Goal: Task Accomplishment & Management: Use online tool/utility

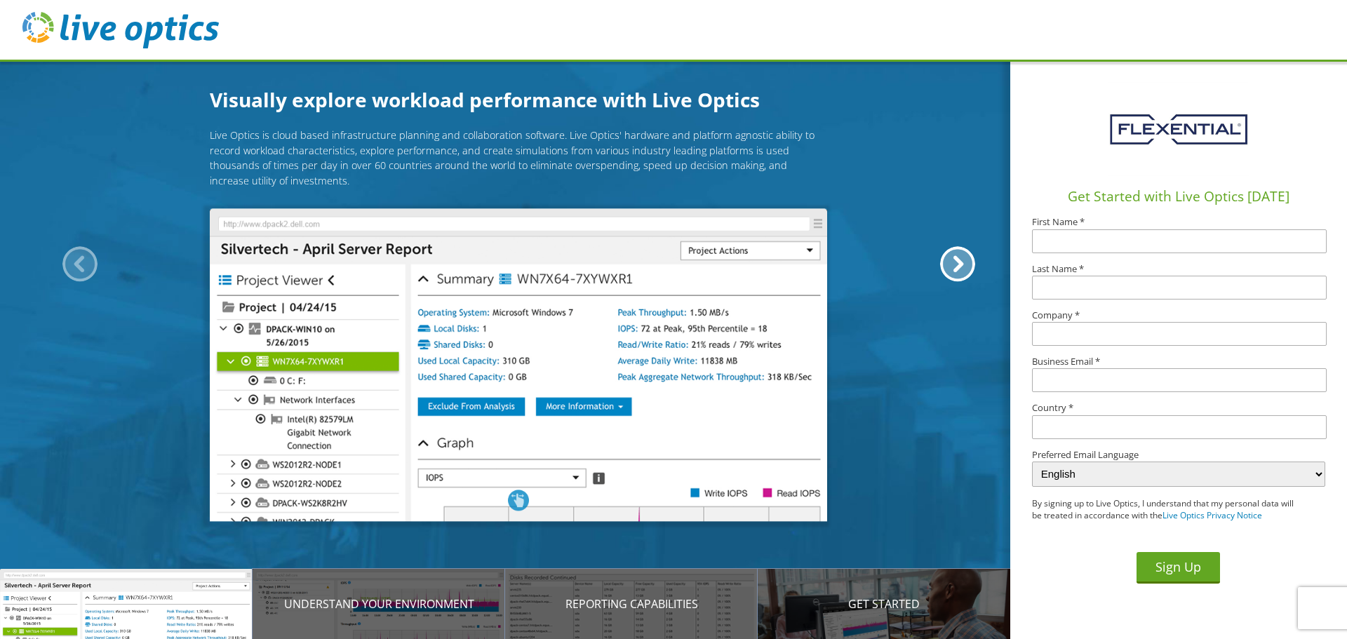
click at [50, 34] on img at bounding box center [120, 30] width 196 height 36
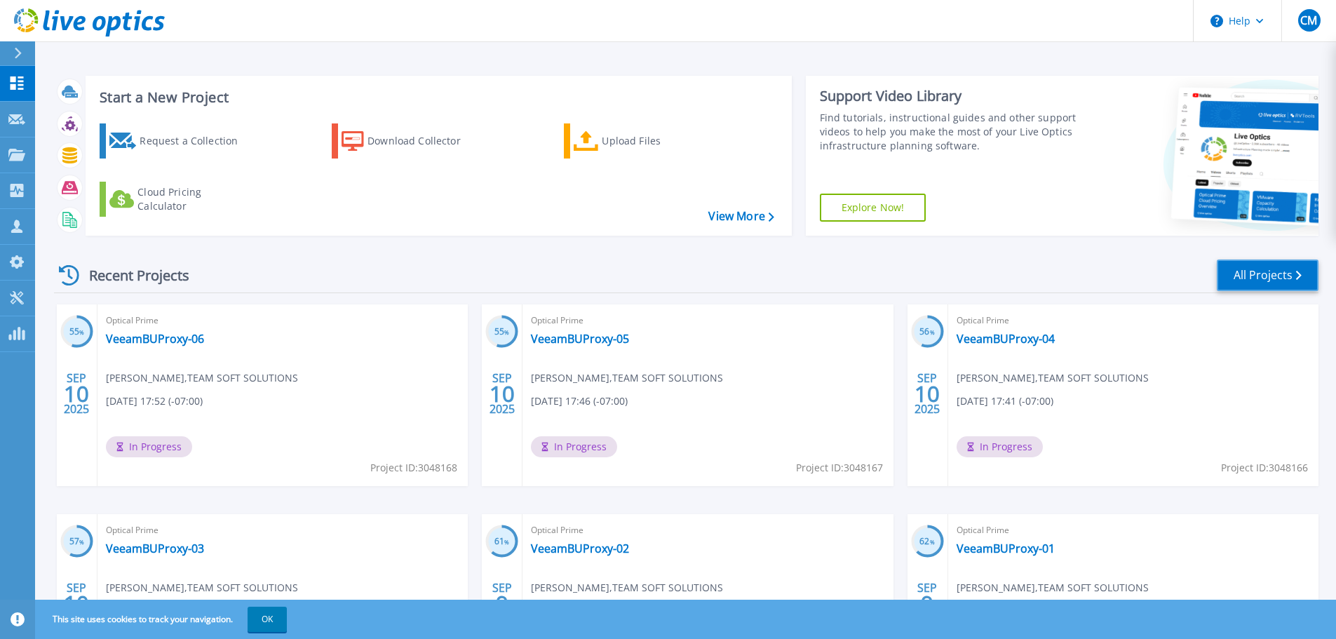
click at [1263, 274] on link "All Projects" at bounding box center [1268, 276] width 102 height 32
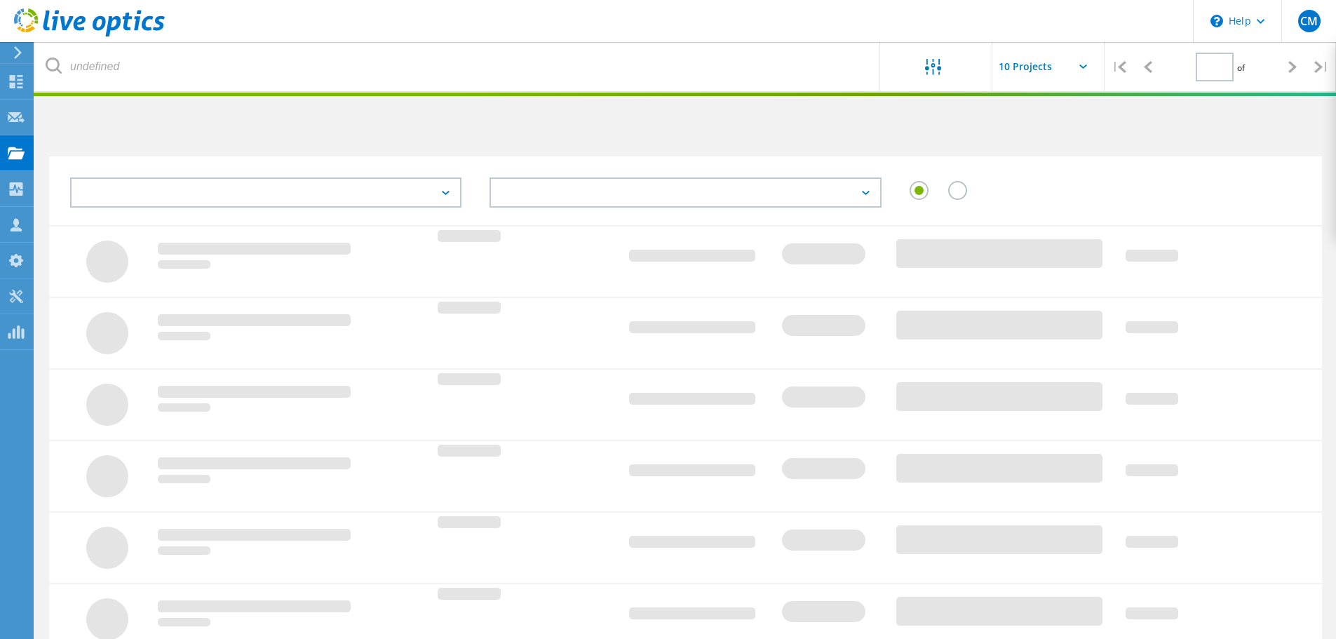
type input "1"
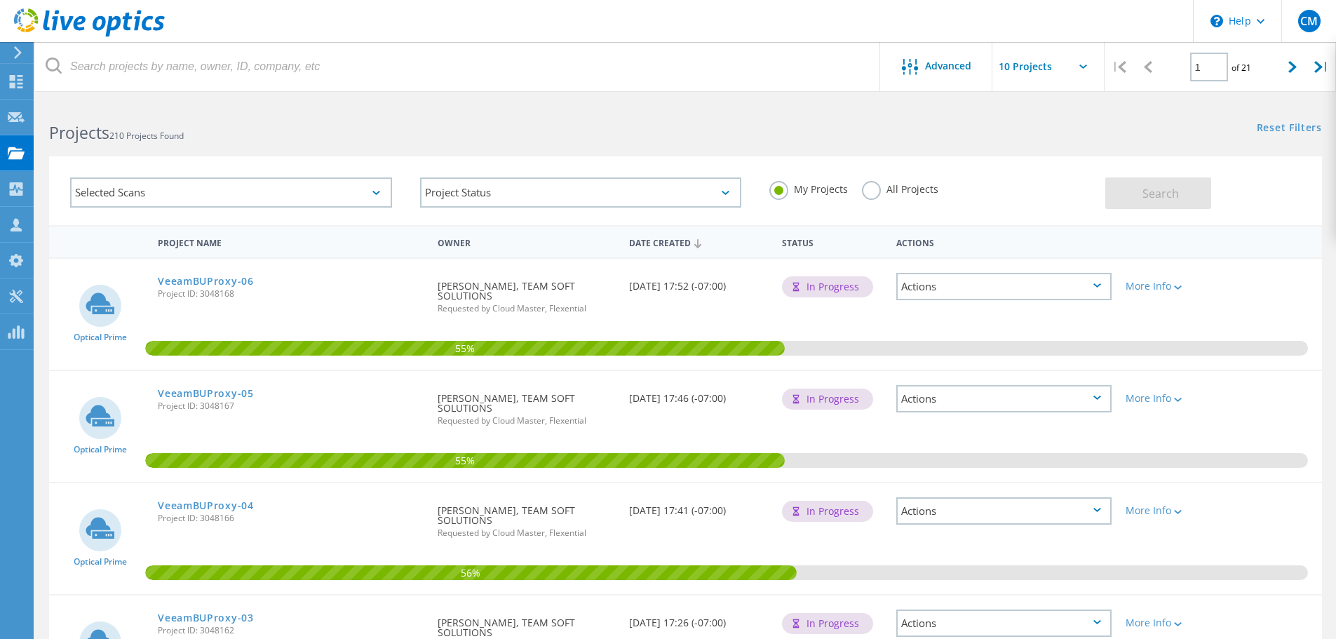
click at [344, 186] on div "Selected Scans" at bounding box center [231, 192] width 322 height 30
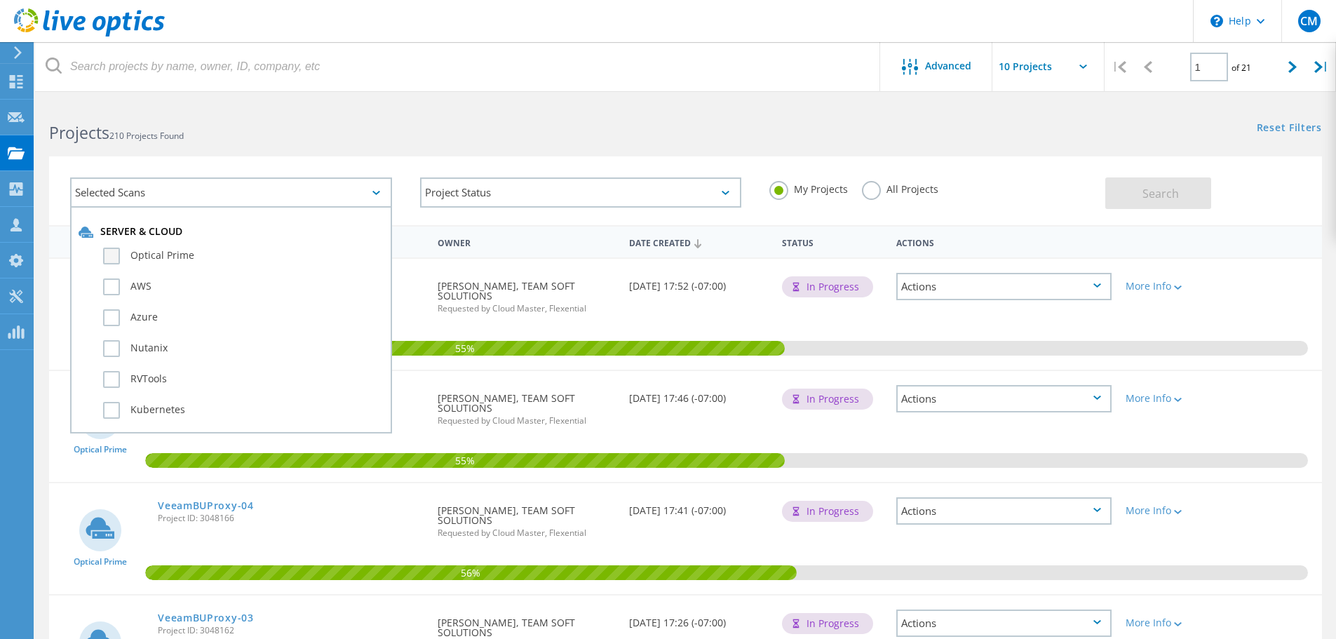
click at [111, 257] on label "Optical Prime" at bounding box center [243, 256] width 281 height 17
click at [0, 0] on input "Optical Prime" at bounding box center [0, 0] width 0 height 0
click at [614, 152] on div "Selected Scans 1 Server & Cloud Optical Prime AWS Azure Nutanix RVTools Kuberne…" at bounding box center [685, 182] width 1301 height 86
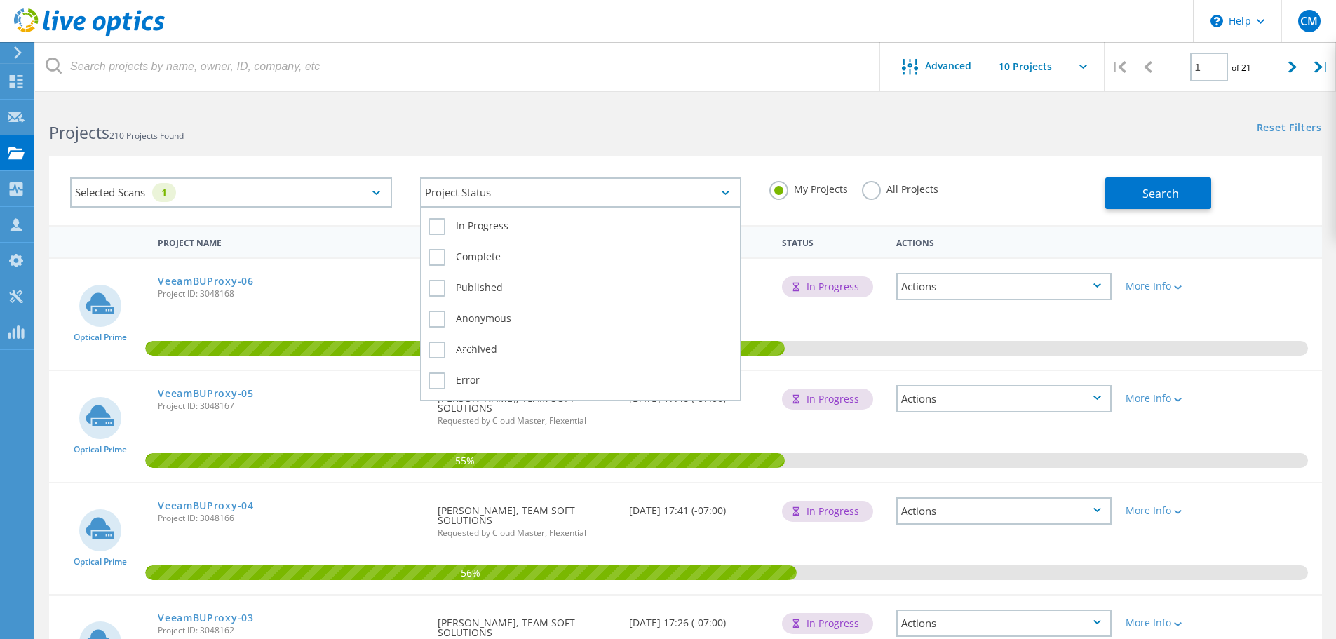
click at [652, 189] on div "Project Status" at bounding box center [581, 192] width 322 height 30
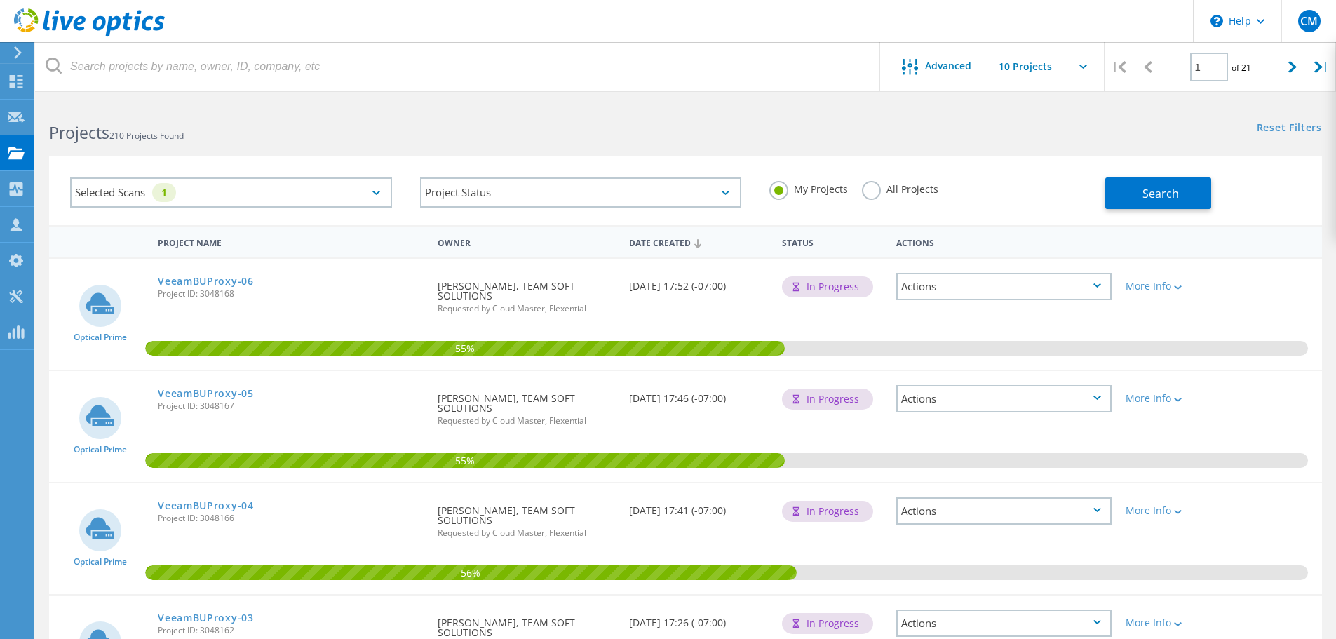
click at [556, 154] on div "Selected Scans 1 Project Status In Progress Complete Published Anonymous Archiv…" at bounding box center [685, 182] width 1301 height 86
click at [1147, 192] on span "Search" at bounding box center [1161, 193] width 36 height 15
click at [17, 77] on icon at bounding box center [16, 81] width 17 height 13
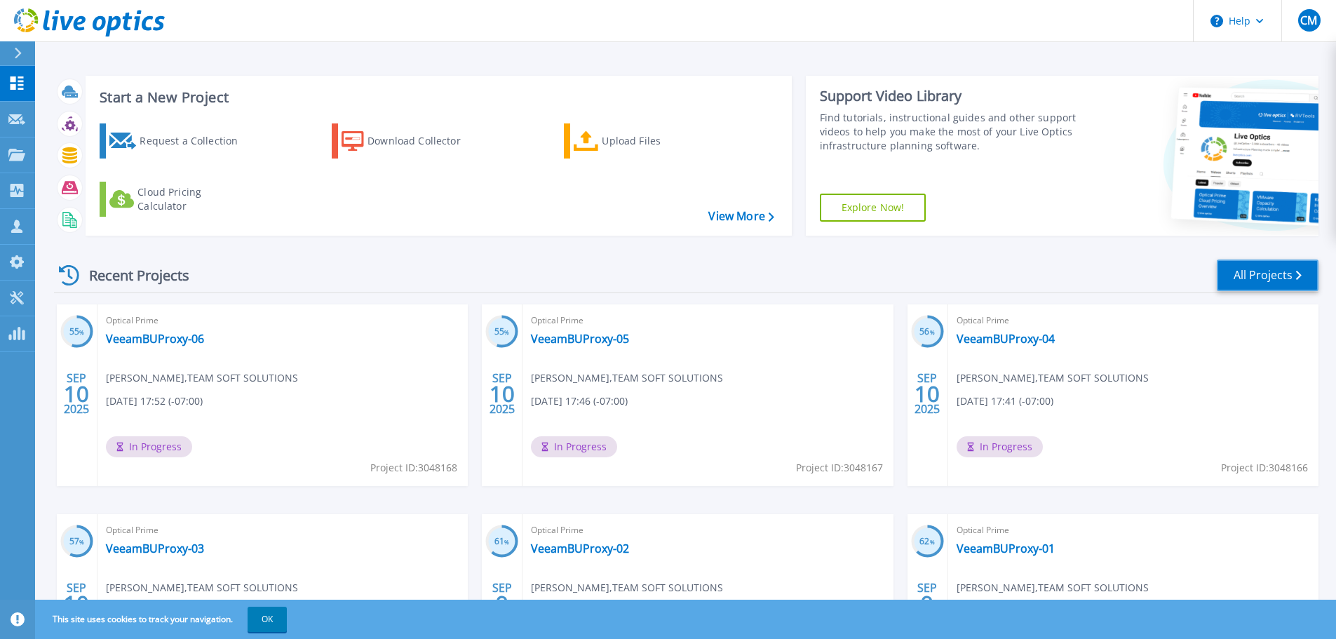
click at [1265, 276] on link "All Projects" at bounding box center [1268, 276] width 102 height 32
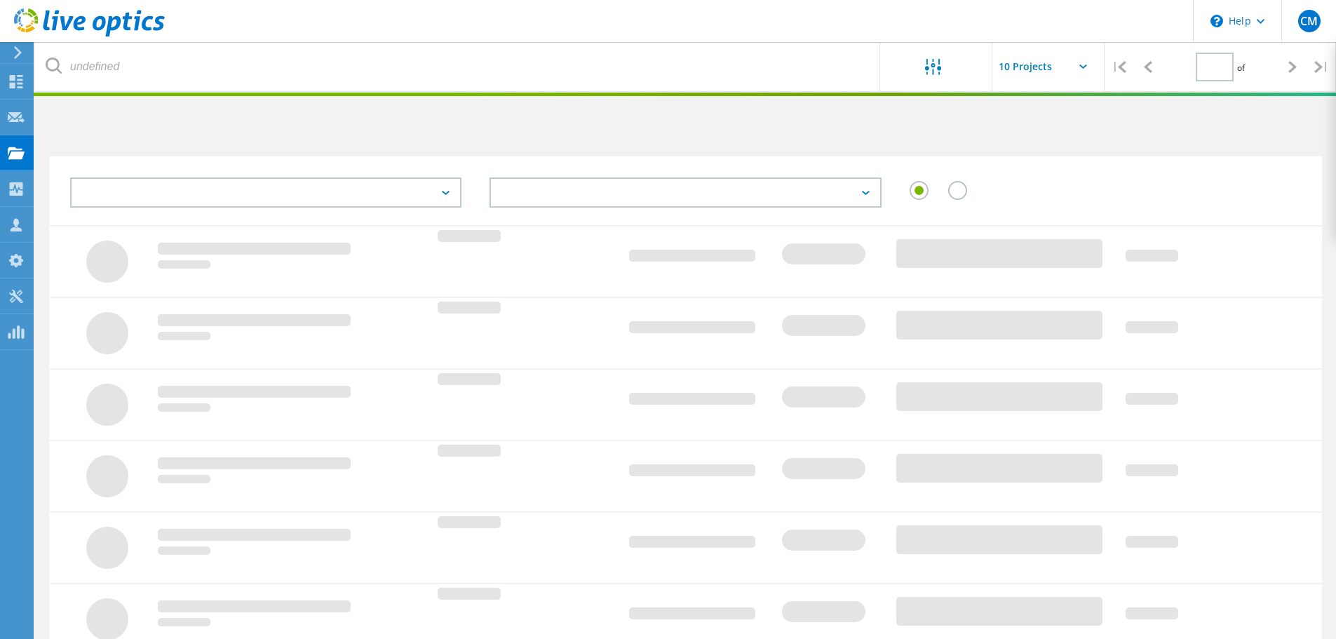
type input "1"
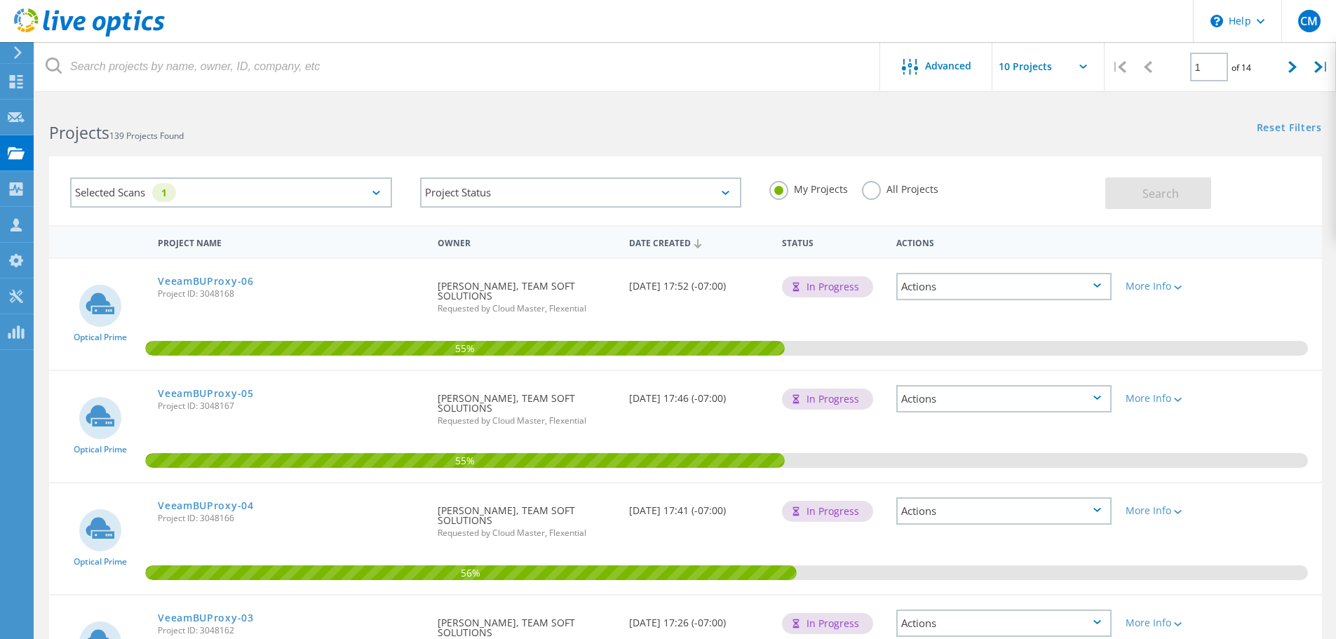
click at [873, 189] on label "All Projects" at bounding box center [900, 187] width 76 height 13
click at [0, 0] on input "All Projects" at bounding box center [0, 0] width 0 height 0
click at [1151, 194] on span "Search" at bounding box center [1161, 193] width 36 height 15
click at [1086, 67] on icon at bounding box center [1084, 67] width 8 height 4
click at [1080, 66] on icon at bounding box center [1084, 67] width 8 height 4
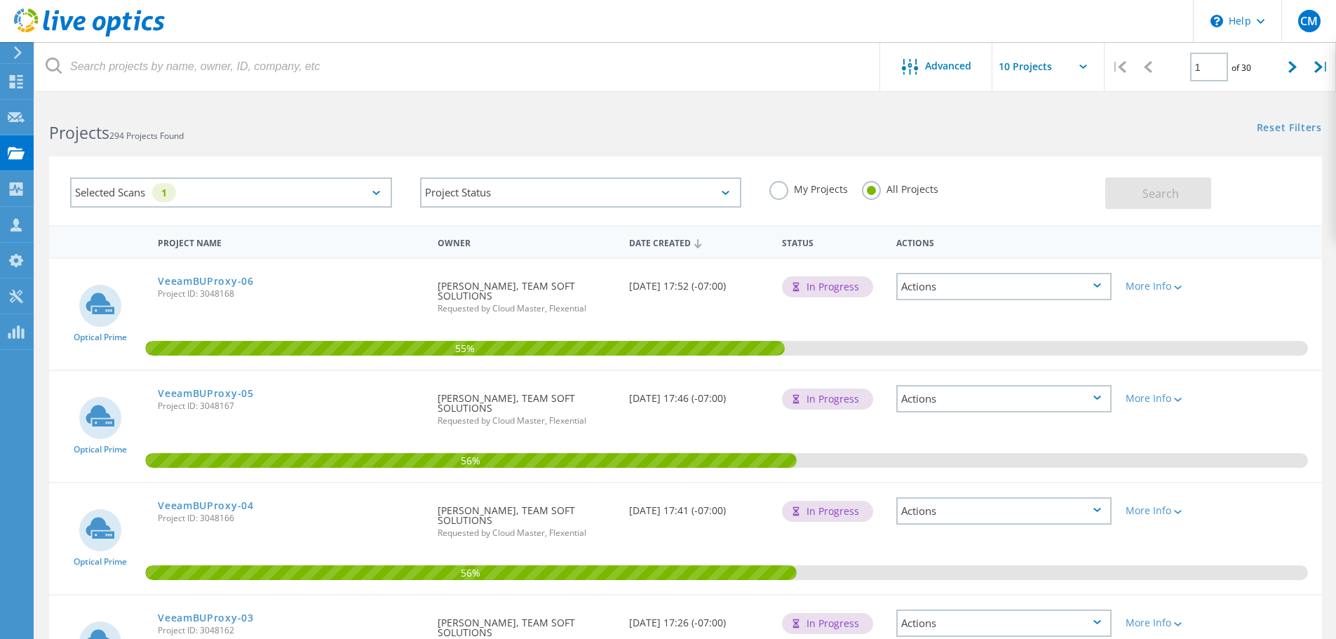
click at [1002, 63] on input "text" at bounding box center [1063, 66] width 140 height 49
click at [1055, 175] on div "Show 40 Projects" at bounding box center [1062, 172] width 139 height 23
type input "Show 40 Projects"
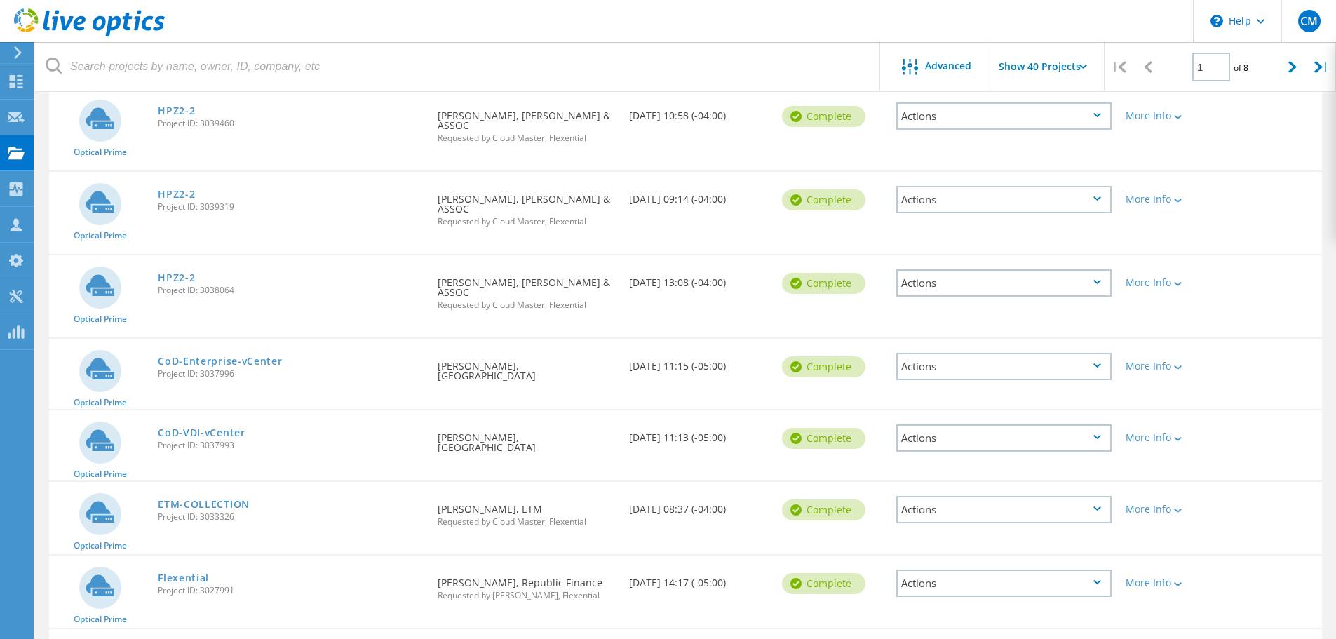
scroll to position [1403, 0]
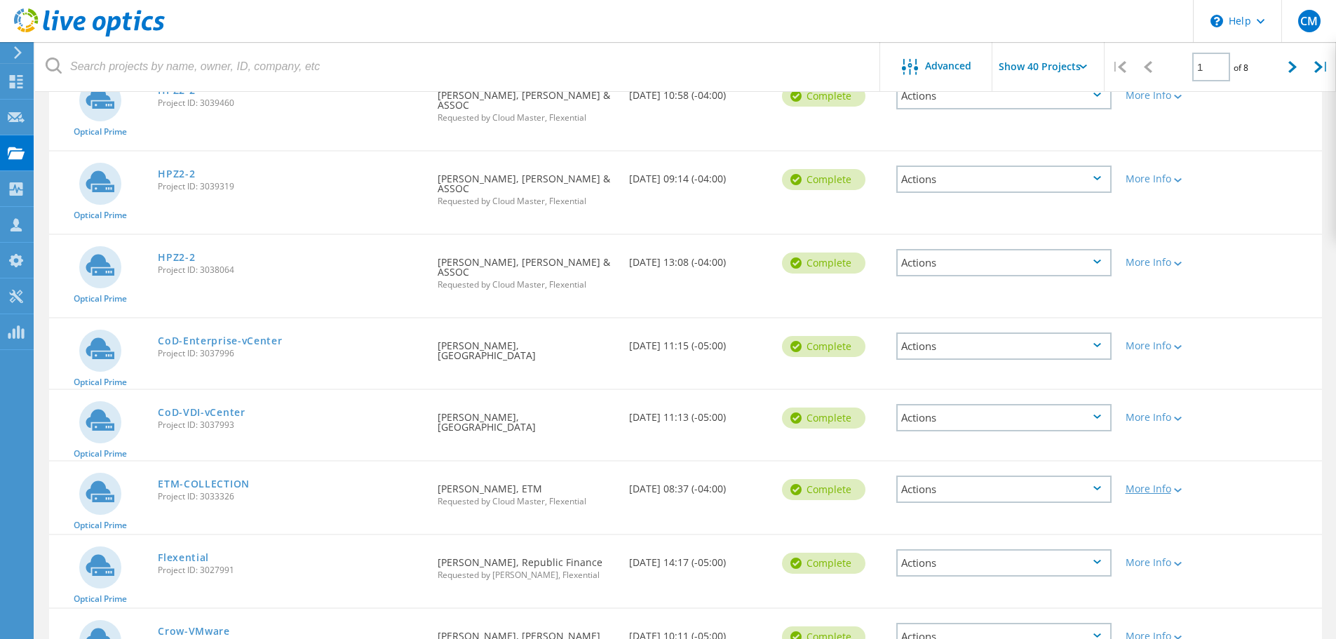
click at [1173, 485] on div at bounding box center [1176, 489] width 11 height 8
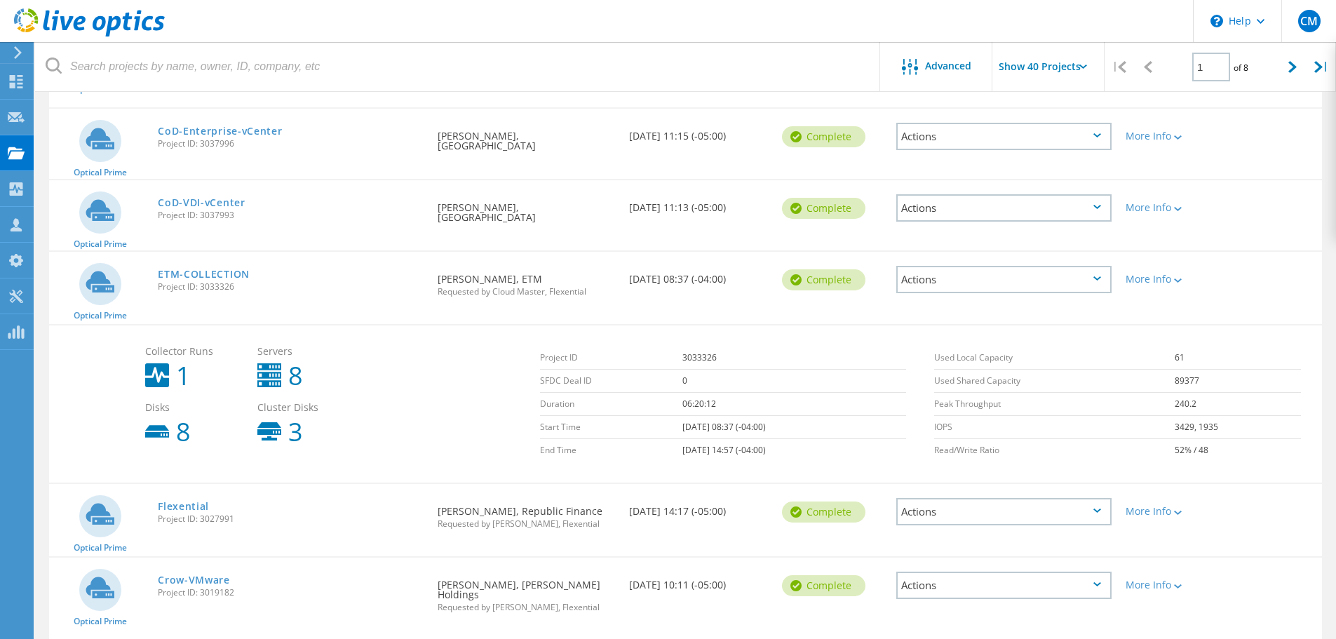
scroll to position [1613, 0]
click at [1178, 278] on icon at bounding box center [1178, 280] width 8 height 4
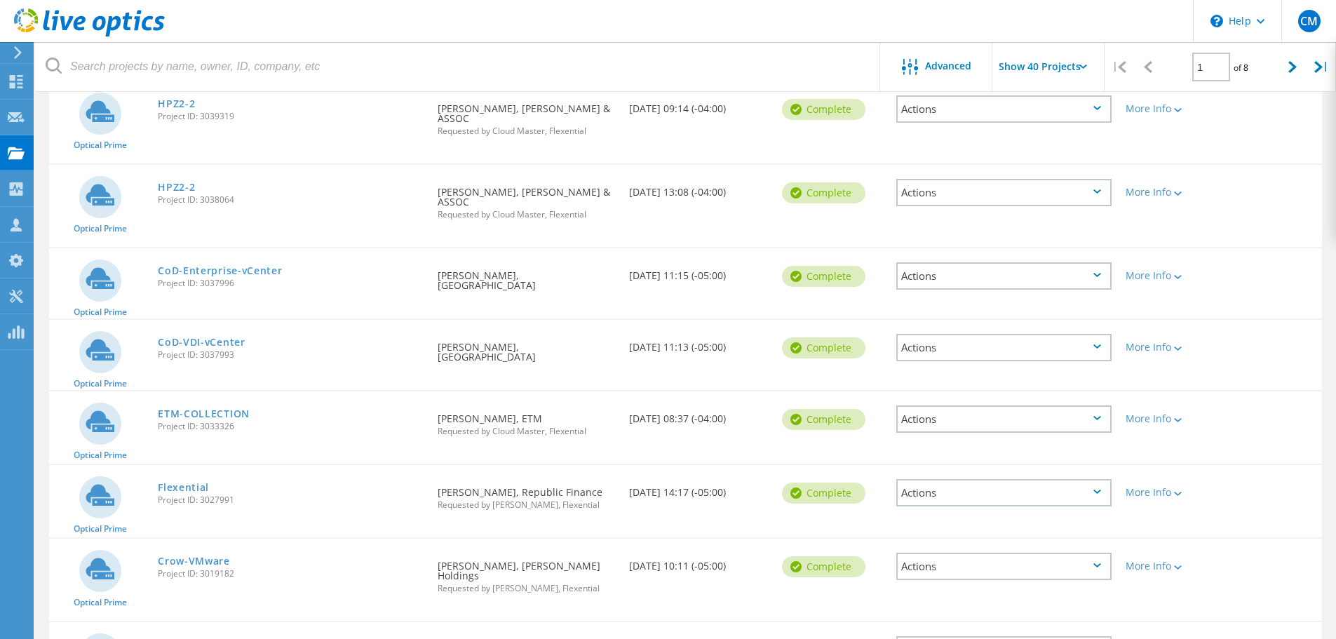
scroll to position [1403, 0]
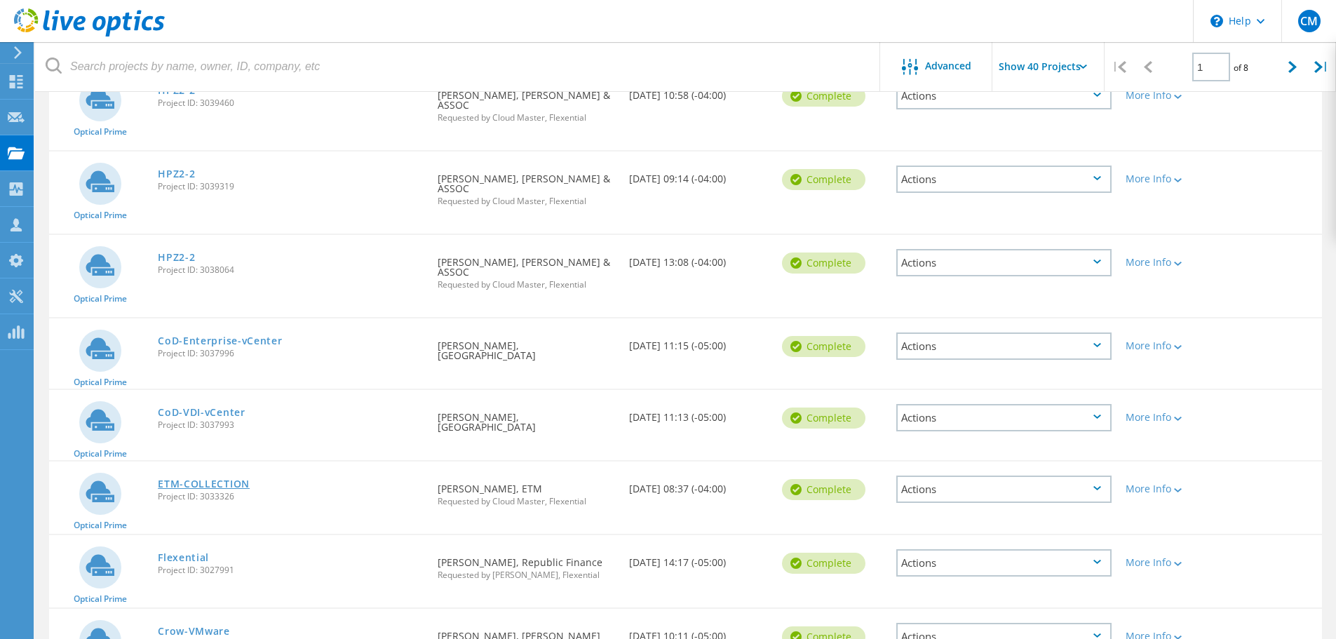
click at [208, 479] on link "ETM-COLLECTION" at bounding box center [204, 484] width 92 height 10
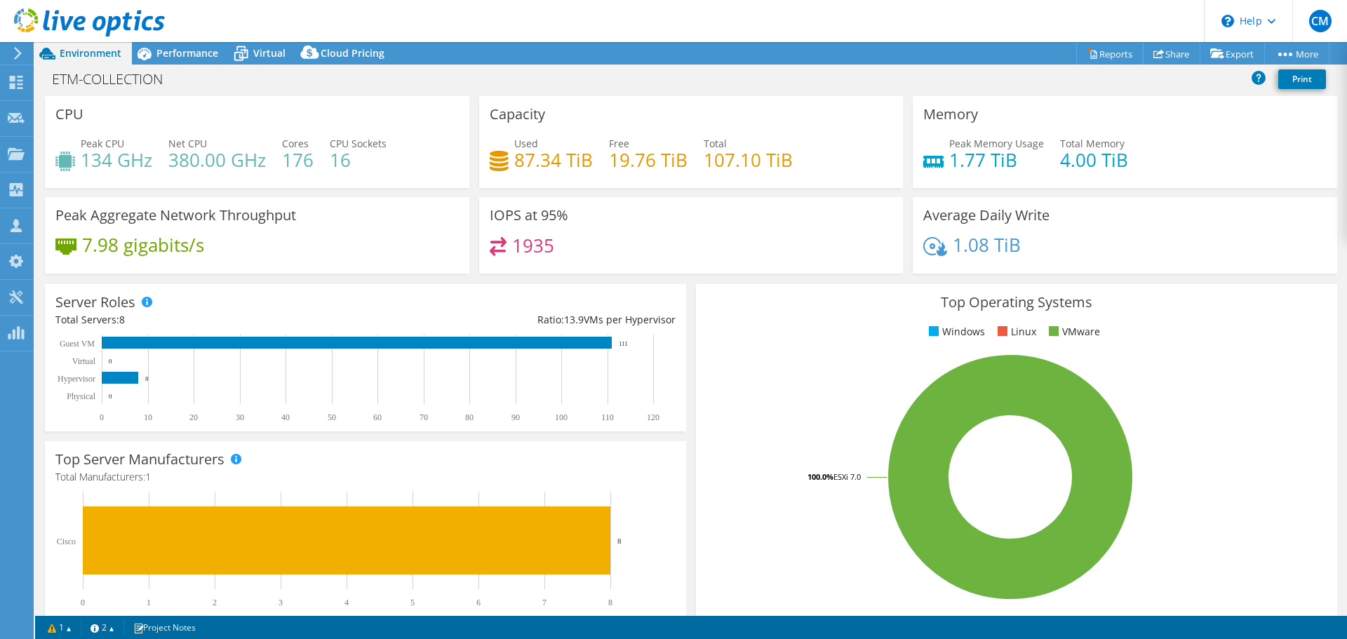
select select "USD"
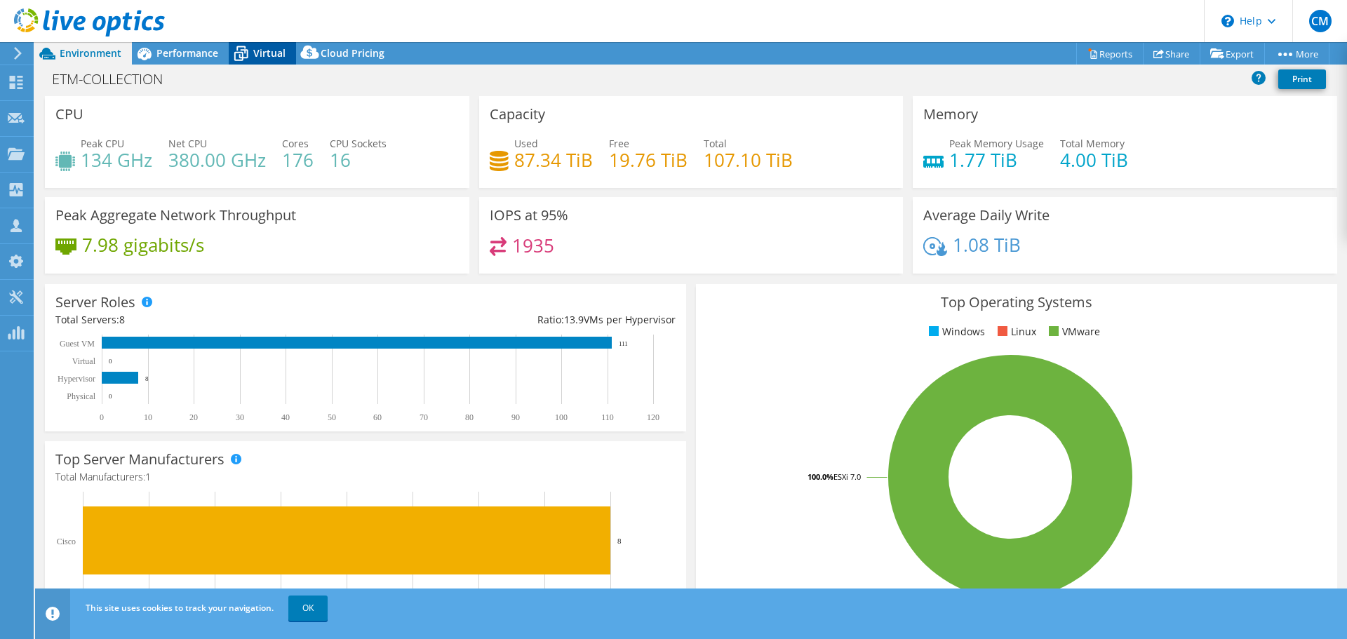
click at [260, 52] on span "Virtual" at bounding box center [269, 52] width 32 height 13
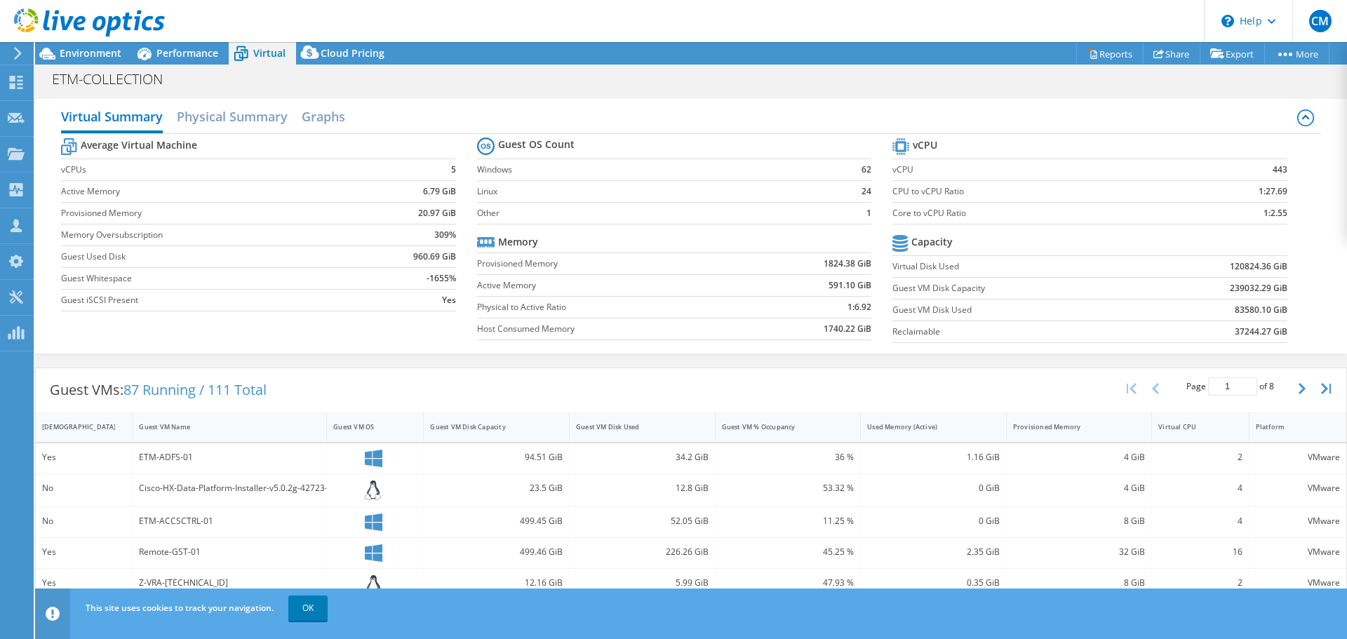
click at [422, 29] on header "CM Partner Team Member Cloud Master [EMAIL_ADDRESS][DOMAIN_NAME] Flexential My …" at bounding box center [673, 21] width 1347 height 42
click at [80, 50] on span "Environment" at bounding box center [91, 52] width 62 height 13
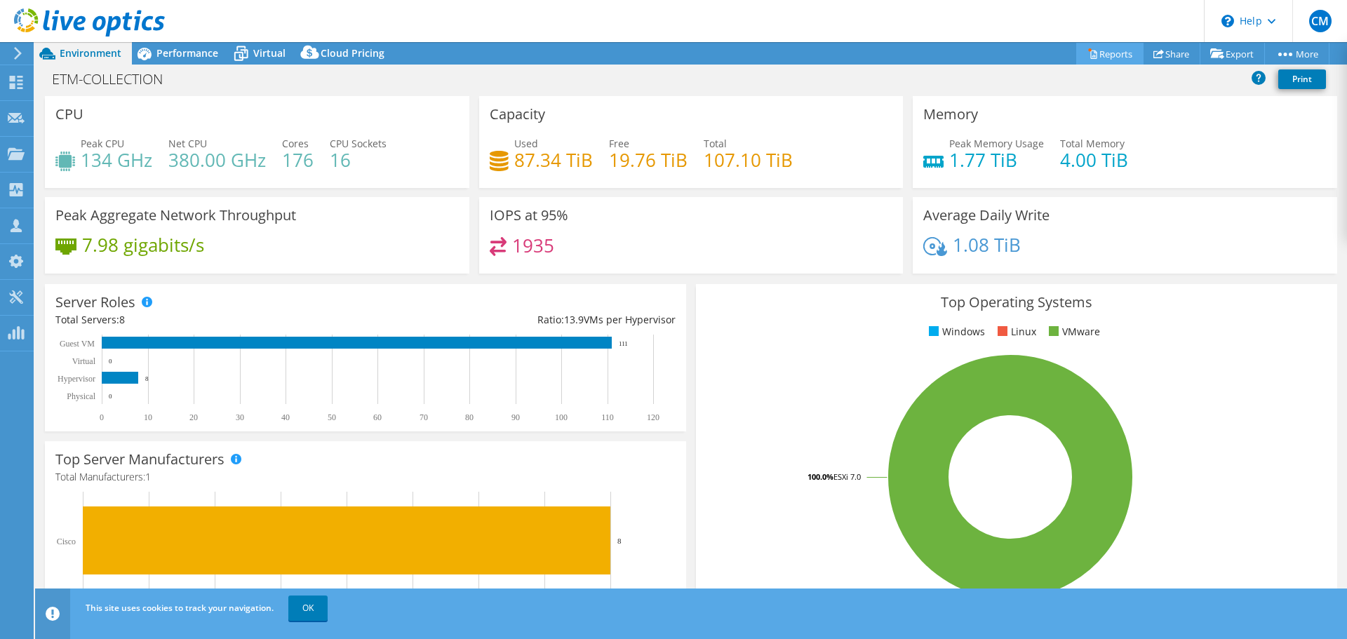
click at [1101, 59] on link "Reports" at bounding box center [1109, 54] width 67 height 22
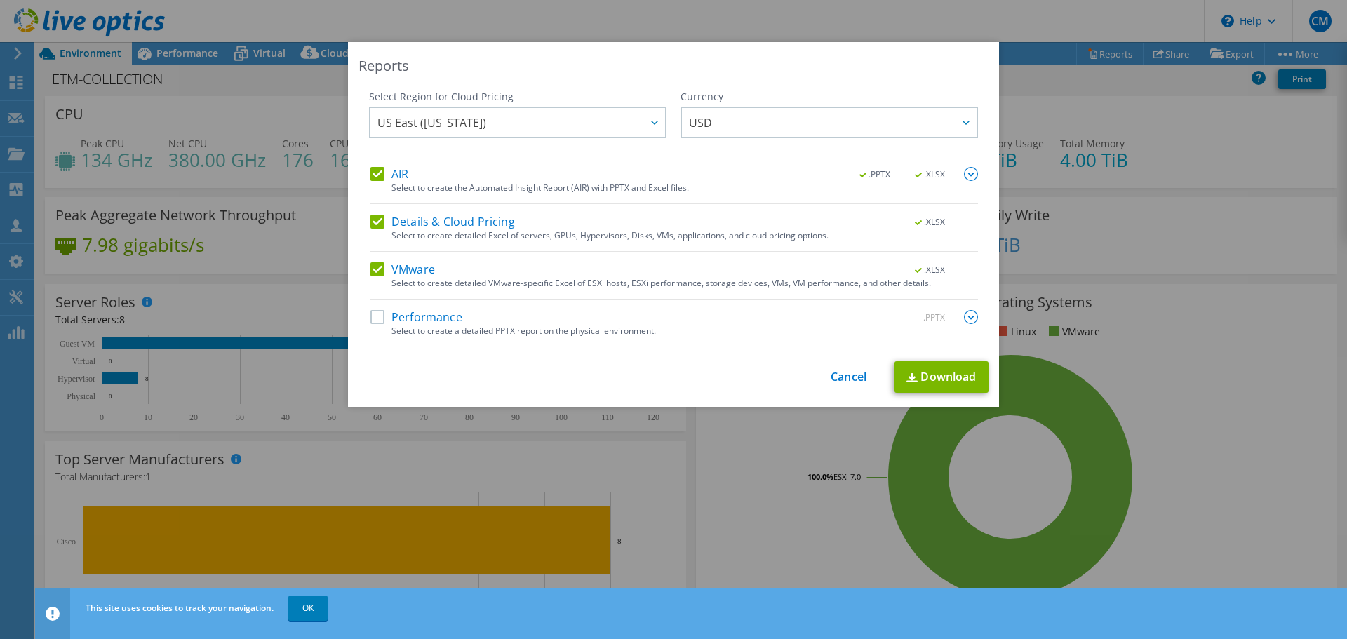
click at [373, 268] on label "VMware" at bounding box center [402, 269] width 65 height 14
click at [0, 0] on input "VMware" at bounding box center [0, 0] width 0 height 0
click at [375, 223] on label "Details & Cloud Pricing" at bounding box center [442, 222] width 145 height 14
click at [0, 0] on input "Details & Cloud Pricing" at bounding box center [0, 0] width 0 height 0
click at [379, 314] on label "Performance" at bounding box center [416, 317] width 92 height 14
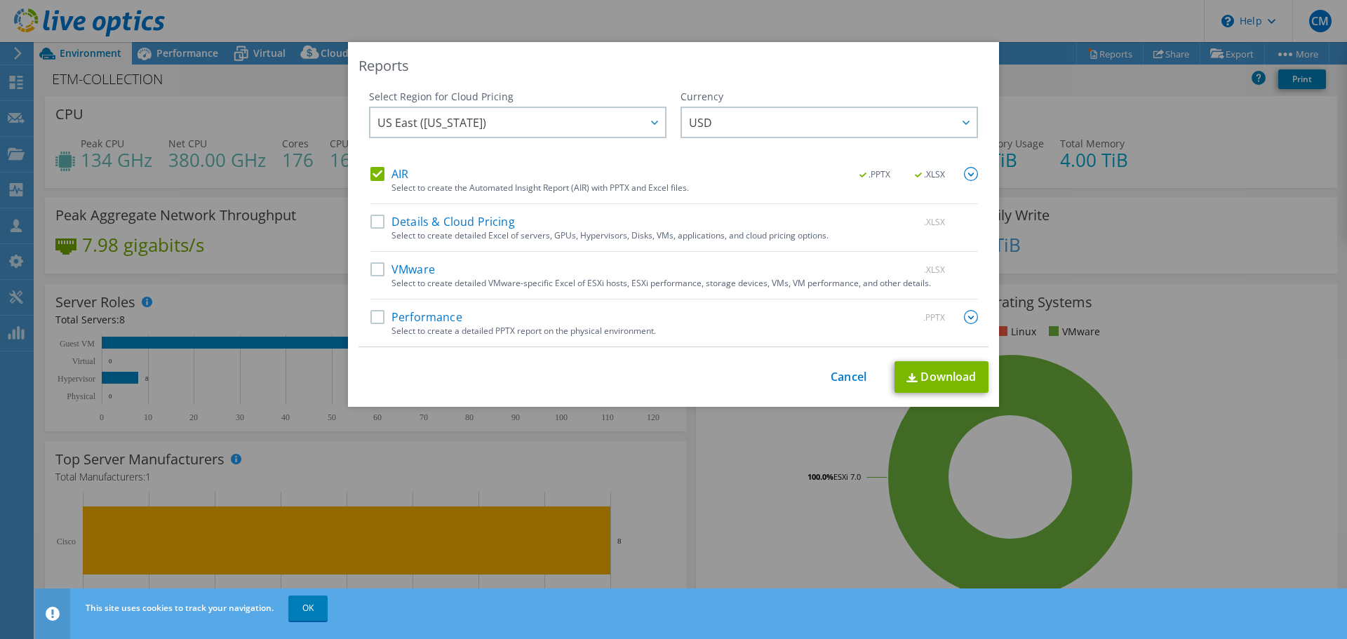
click at [0, 0] on input "Performance" at bounding box center [0, 0] width 0 height 0
click at [967, 316] on img at bounding box center [971, 317] width 14 height 14
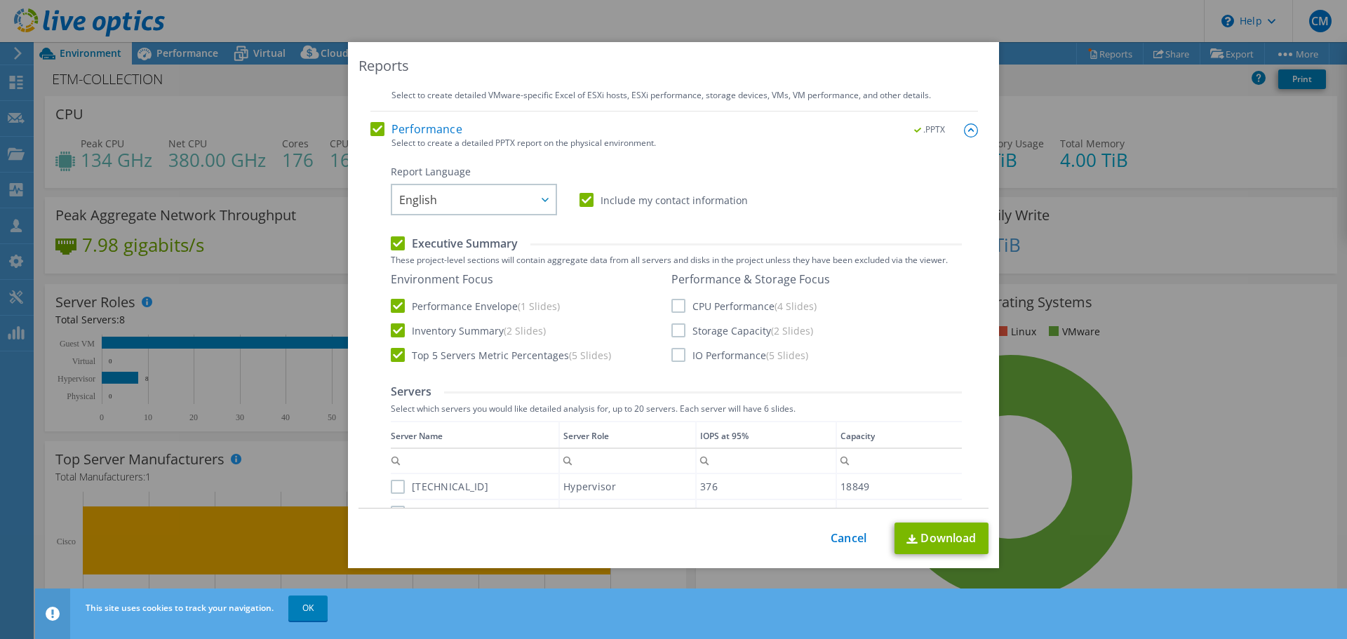
scroll to position [210, 0]
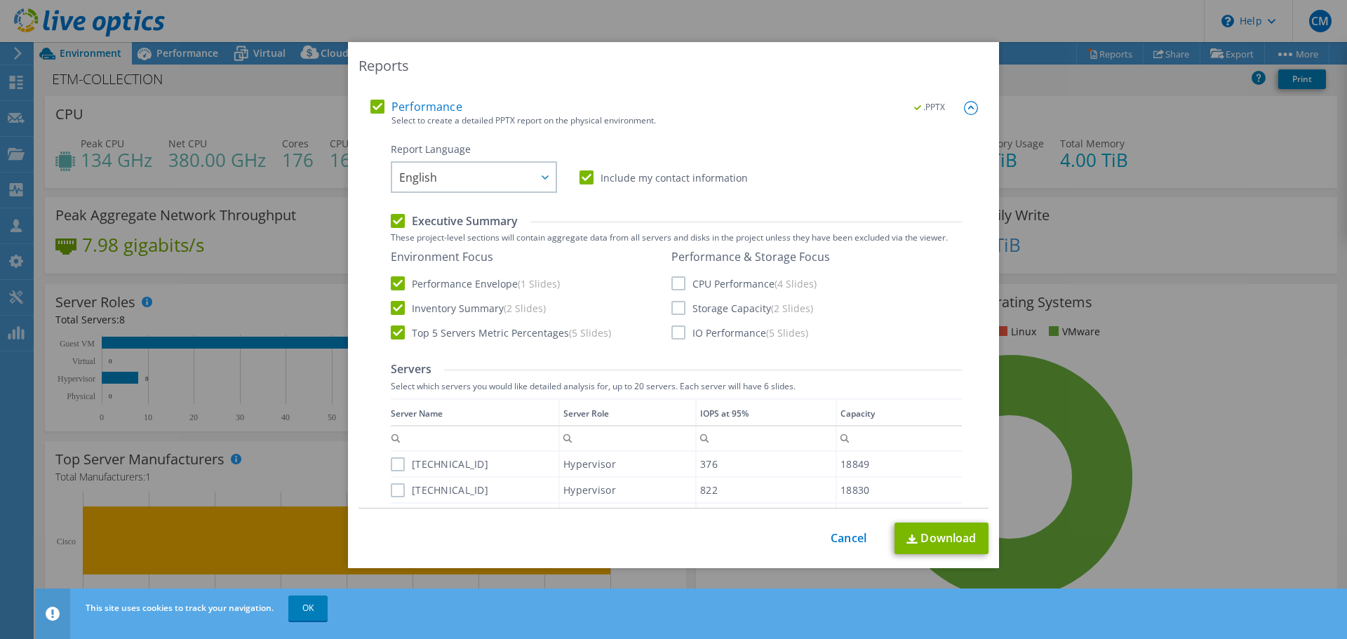
click at [676, 283] on label "CPU Performance (4 Slides)" at bounding box center [743, 283] width 145 height 14
click at [0, 0] on input "CPU Performance (4 Slides)" at bounding box center [0, 0] width 0 height 0
click at [671, 309] on label "Storage Capacity (2 Slides)" at bounding box center [742, 308] width 142 height 14
click at [0, 0] on input "Storage Capacity (2 Slides)" at bounding box center [0, 0] width 0 height 0
click at [671, 337] on label "IO Performance (5 Slides)" at bounding box center [739, 332] width 137 height 14
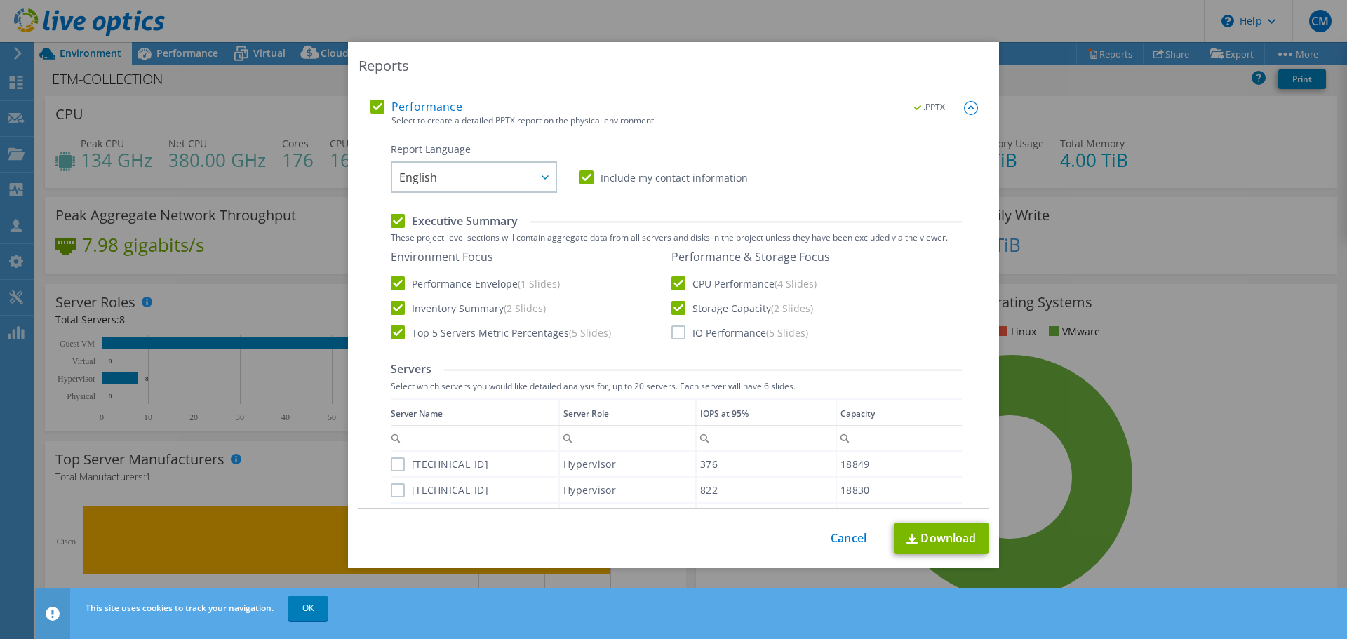
click at [0, 0] on input "IO Performance (5 Slides)" at bounding box center [0, 0] width 0 height 0
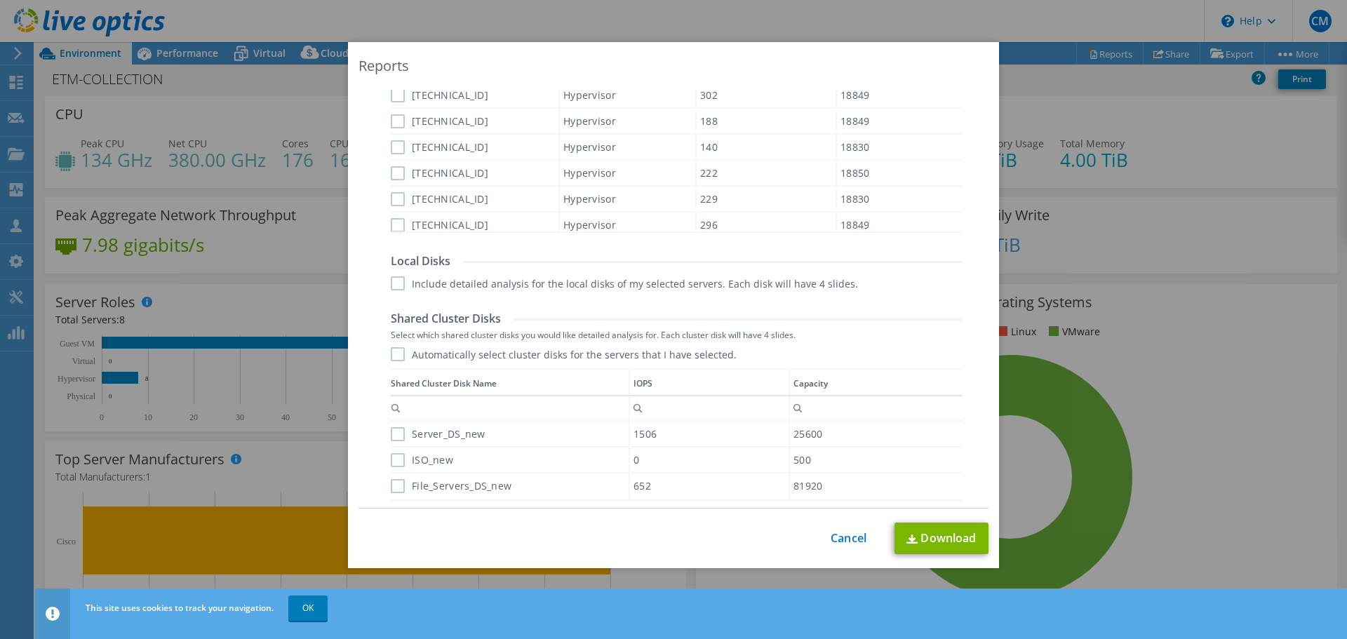
scroll to position [755, 0]
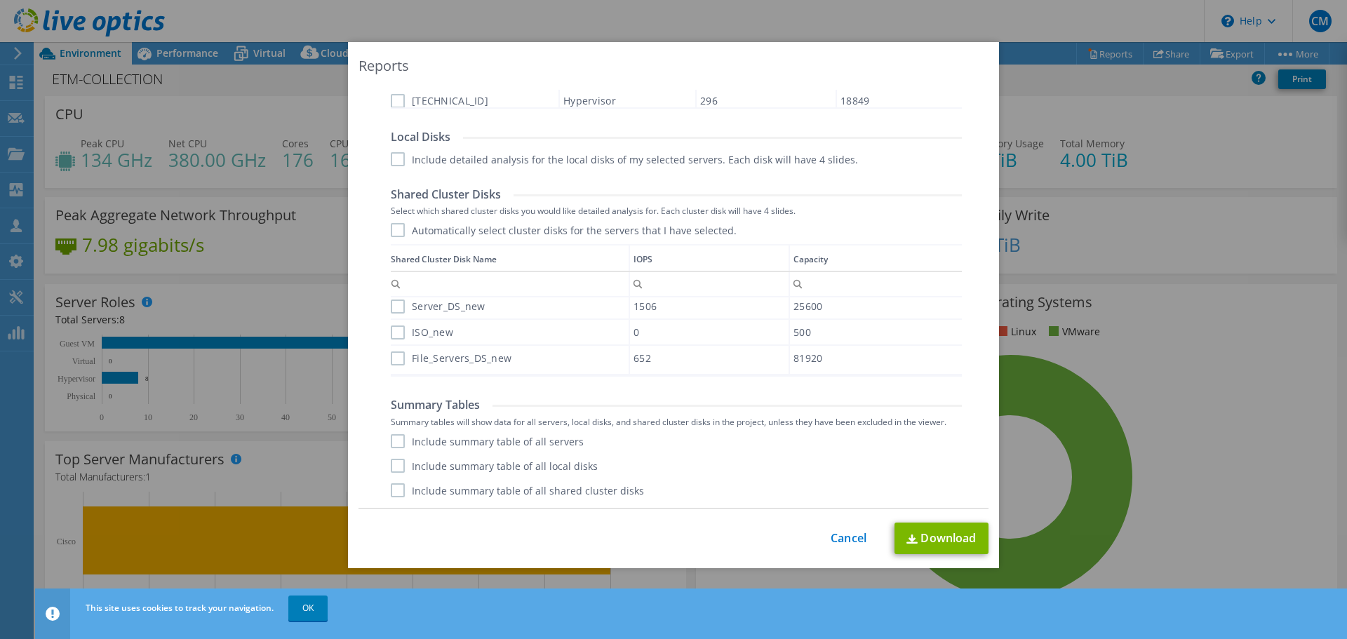
click at [394, 443] on label "Include summary table of all servers" at bounding box center [487, 441] width 193 height 14
click at [0, 0] on input "Include summary table of all servers" at bounding box center [0, 0] width 0 height 0
click at [394, 465] on label "Include summary table of all local disks" at bounding box center [494, 466] width 207 height 14
click at [0, 0] on input "Include summary table of all local disks" at bounding box center [0, 0] width 0 height 0
click at [399, 490] on label "Include summary table of all shared cluster disks" at bounding box center [517, 490] width 253 height 14
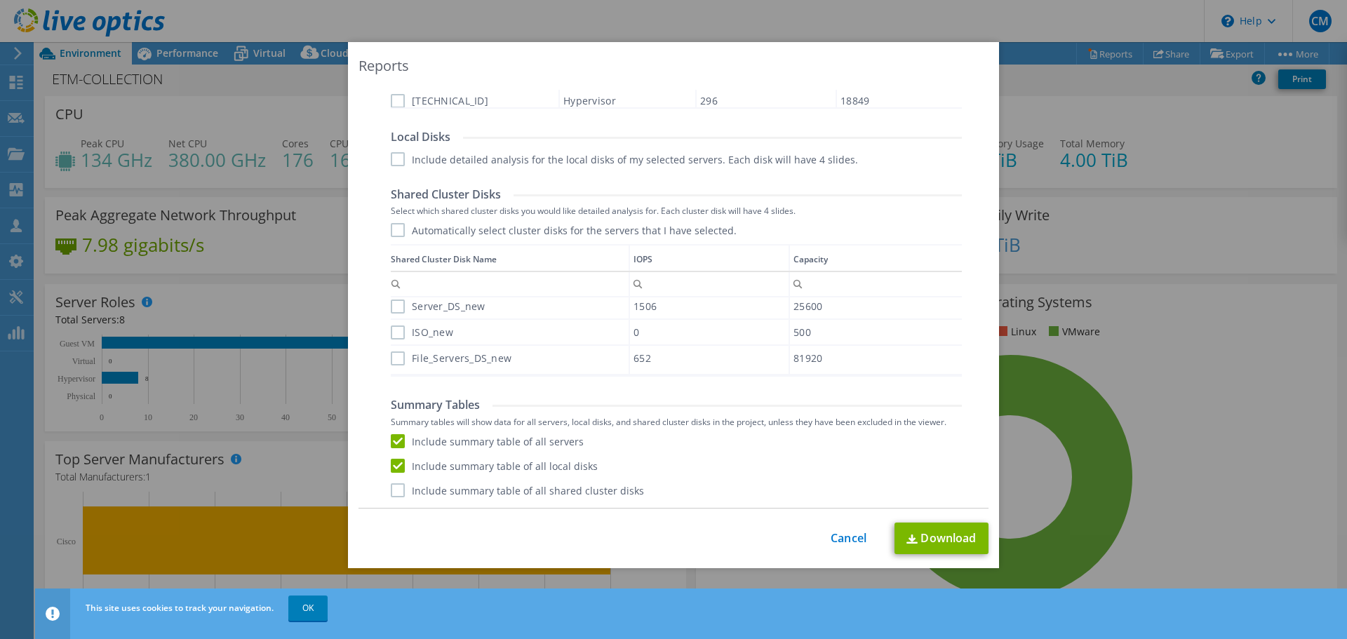
click at [0, 0] on input "Include summary table of all shared cluster disks" at bounding box center [0, 0] width 0 height 0
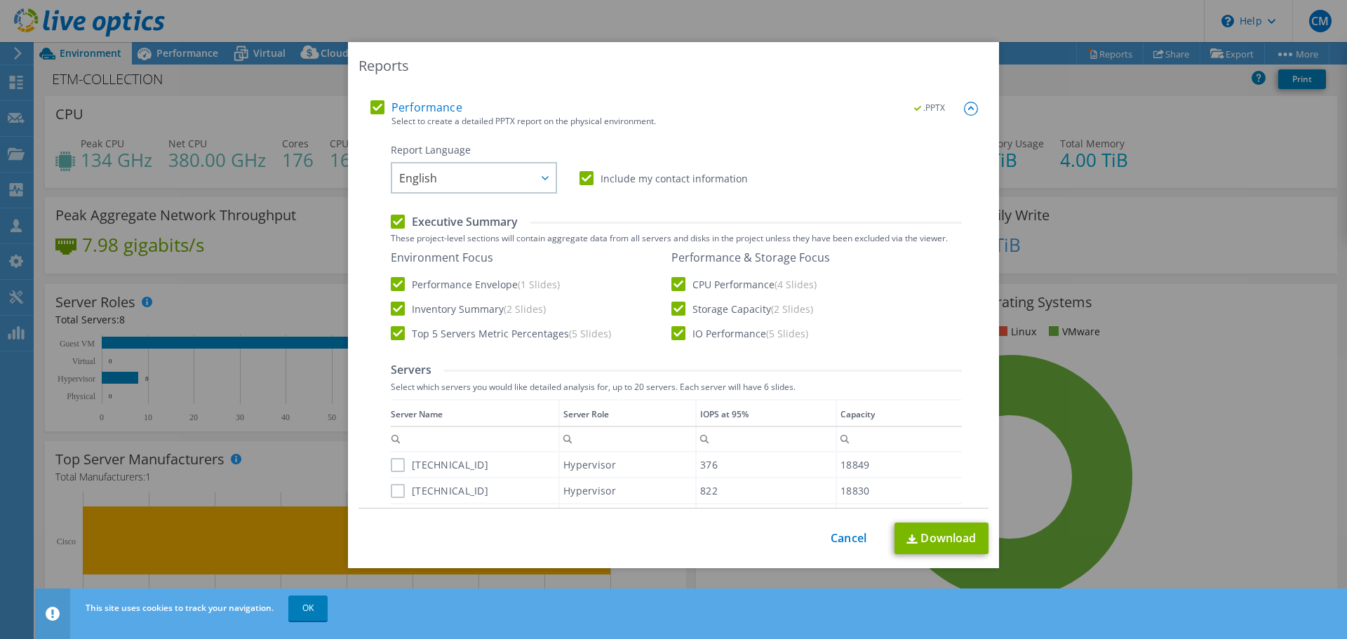
scroll to position [210, 0]
click at [843, 539] on link "Cancel" at bounding box center [849, 538] width 36 height 13
